Goal: Information Seeking & Learning: Learn about a topic

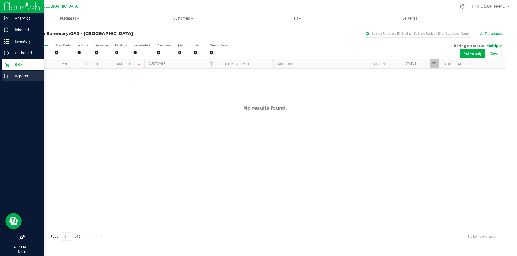
click at [23, 78] on p "Reports" at bounding box center [25, 76] width 32 height 6
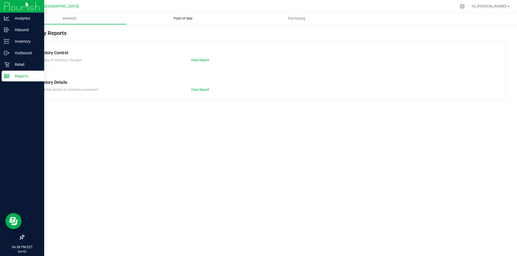
click at [192, 18] on span "Point of Sale" at bounding box center [182, 18] width 33 height 5
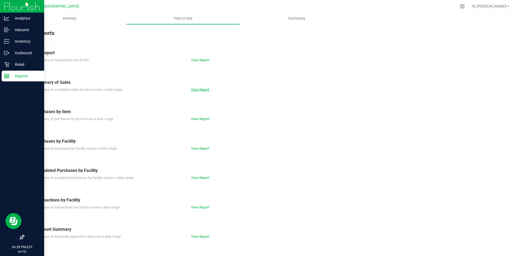
click at [203, 91] on link "View Report" at bounding box center [200, 90] width 18 height 4
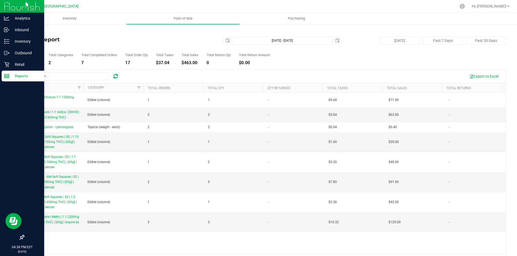
click at [10, 77] on p "Reports" at bounding box center [25, 76] width 32 height 6
